Goal: Task Accomplishment & Management: Manage account settings

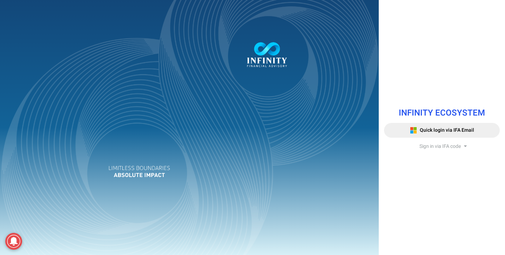
click at [453, 144] on span "Sign in via IFA code" at bounding box center [439, 145] width 41 height 7
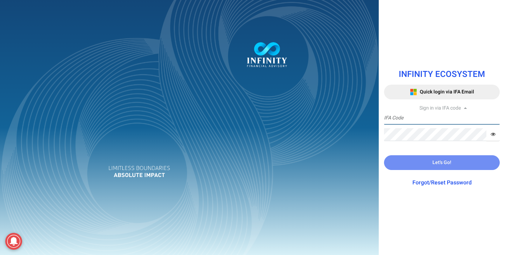
click at [395, 116] on input "text" at bounding box center [442, 118] width 116 height 13
click at [266, 228] on div at bounding box center [189, 127] width 379 height 255
click at [405, 120] on input "text" at bounding box center [442, 118] width 116 height 13
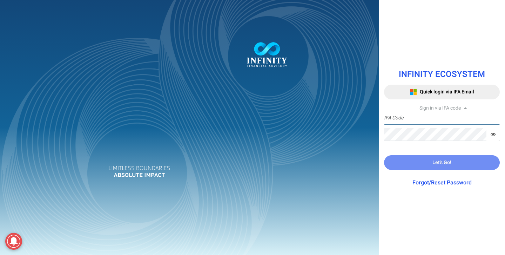
click at [405, 120] on input "text" at bounding box center [442, 118] width 116 height 13
click at [457, 119] on input "text" at bounding box center [442, 118] width 116 height 13
paste input "AN0001"
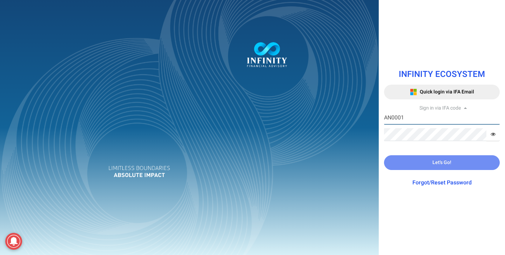
type input "AN0001"
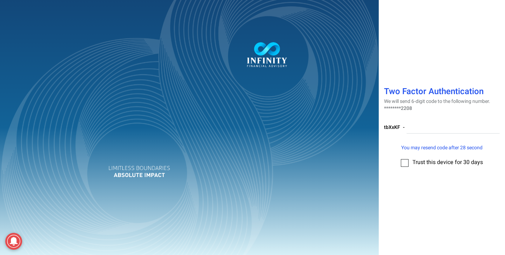
click at [432, 131] on div "Two Factor Authentication We will send 6-digit code to the following number. **…" at bounding box center [252, 127] width 505 height 255
click at [432, 132] on input "number" at bounding box center [452, 127] width 93 height 13
type input "249175"
